Goal: Find specific page/section: Find specific page/section

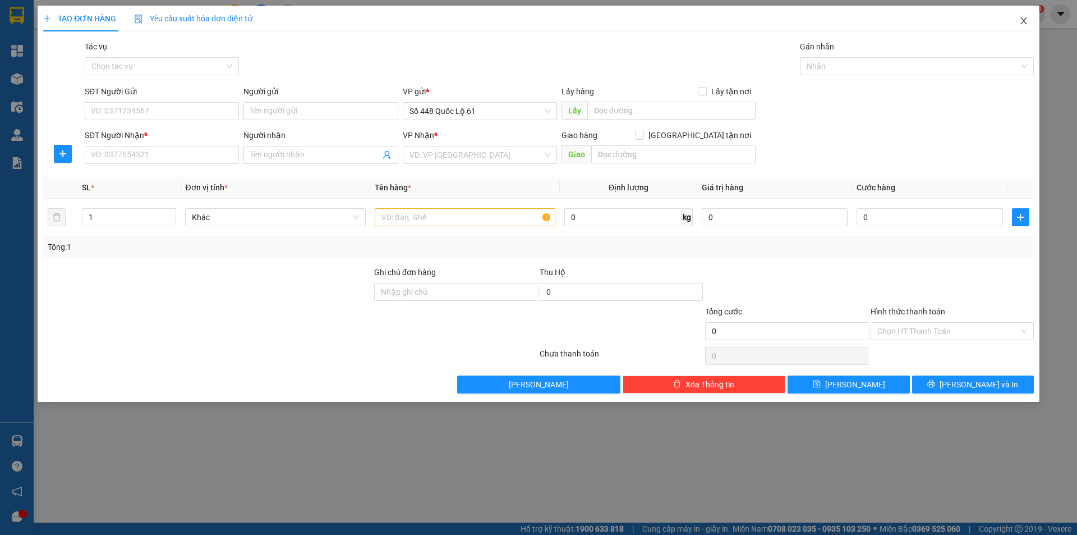
click at [1024, 20] on icon "close" at bounding box center [1024, 20] width 9 height 9
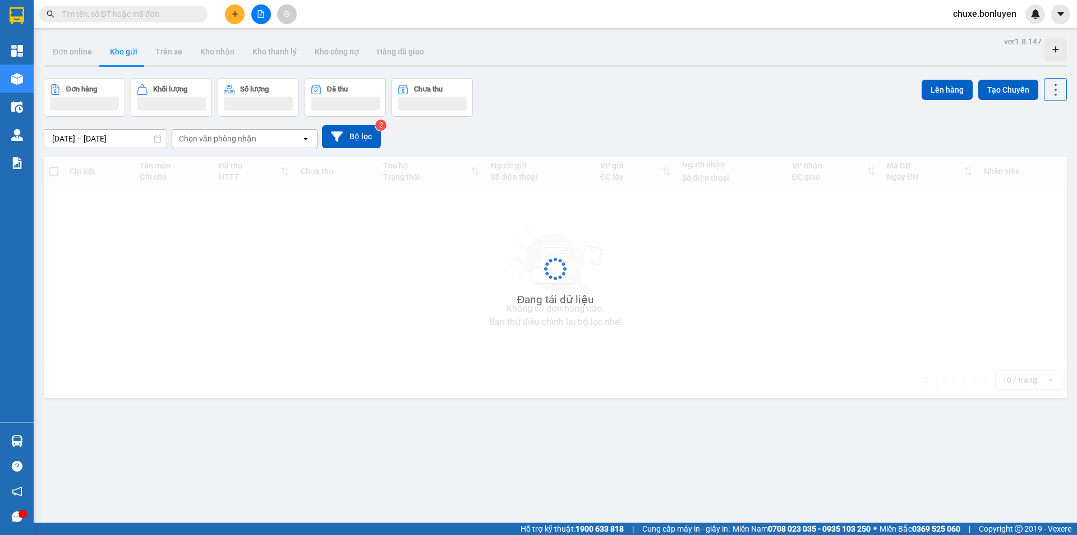
click at [147, 13] on input "text" at bounding box center [128, 14] width 132 height 12
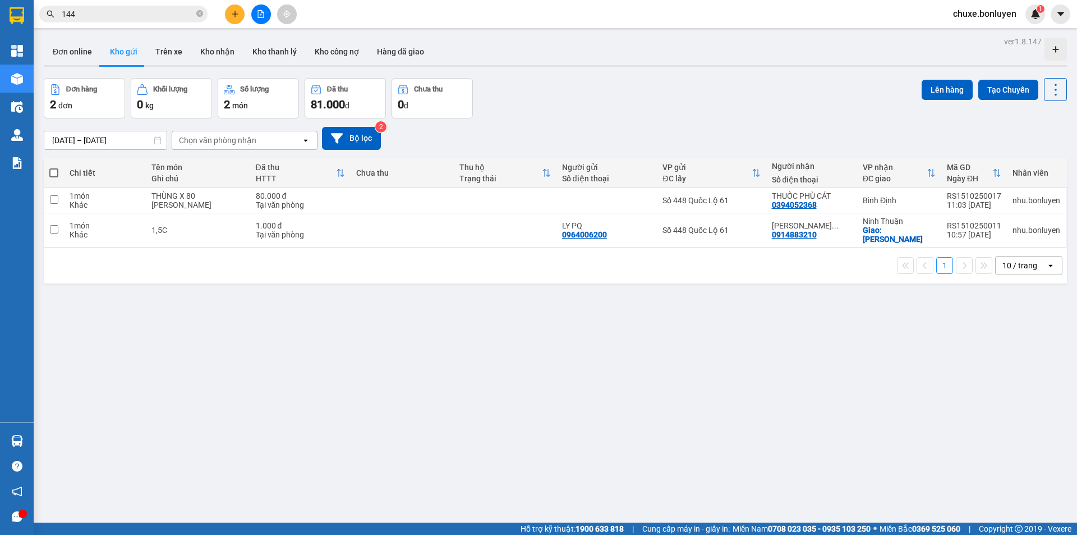
type input "144"
